Goal: Information Seeking & Learning: Learn about a topic

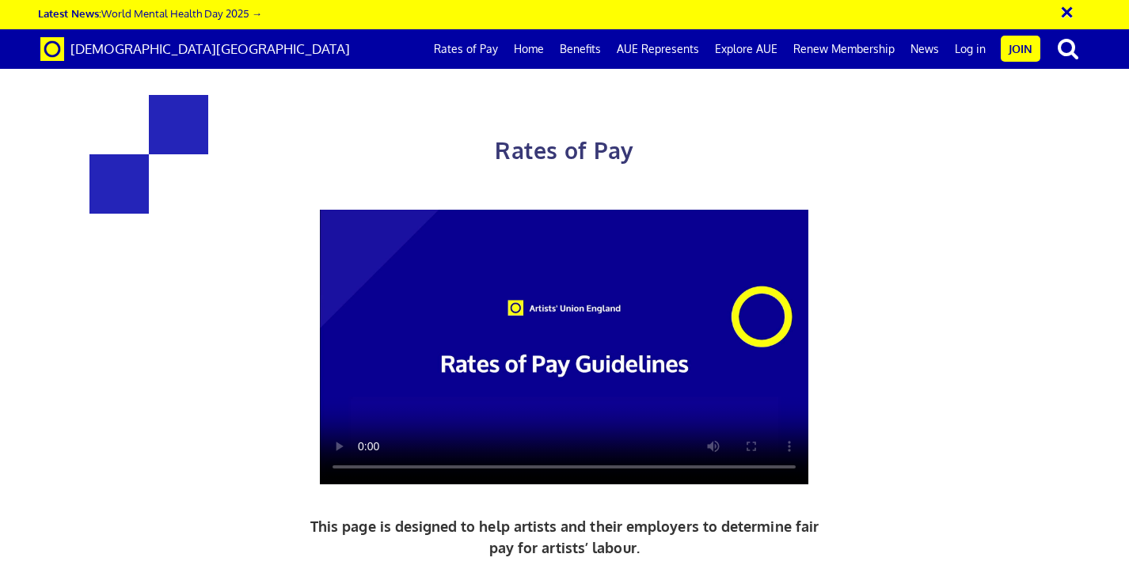
scroll to position [0, 8]
click at [468, 50] on link "Rates of Pay" at bounding box center [466, 49] width 80 height 40
click at [575, 275] on video at bounding box center [564, 347] width 489 height 275
